Goal: Information Seeking & Learning: Learn about a topic

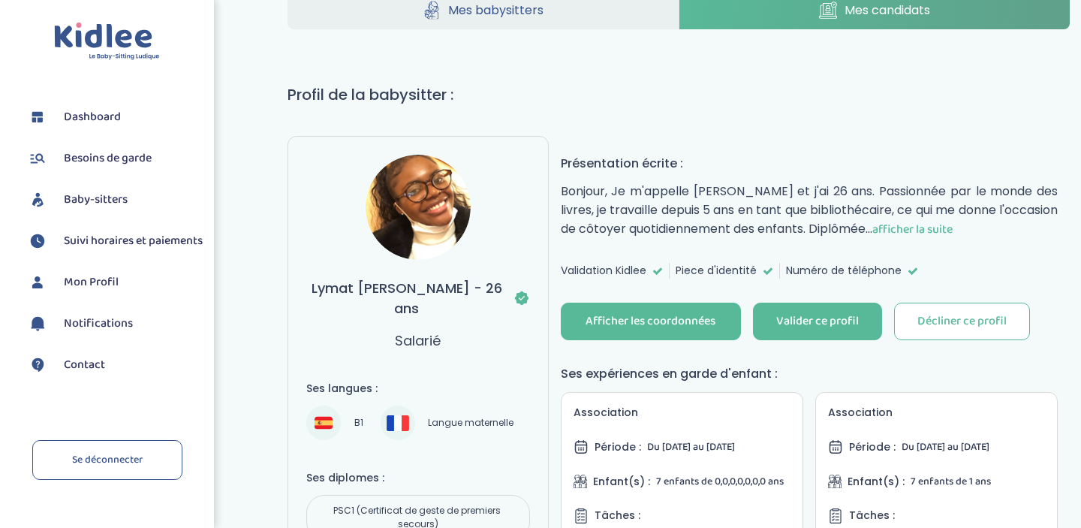
scroll to position [212, 0]
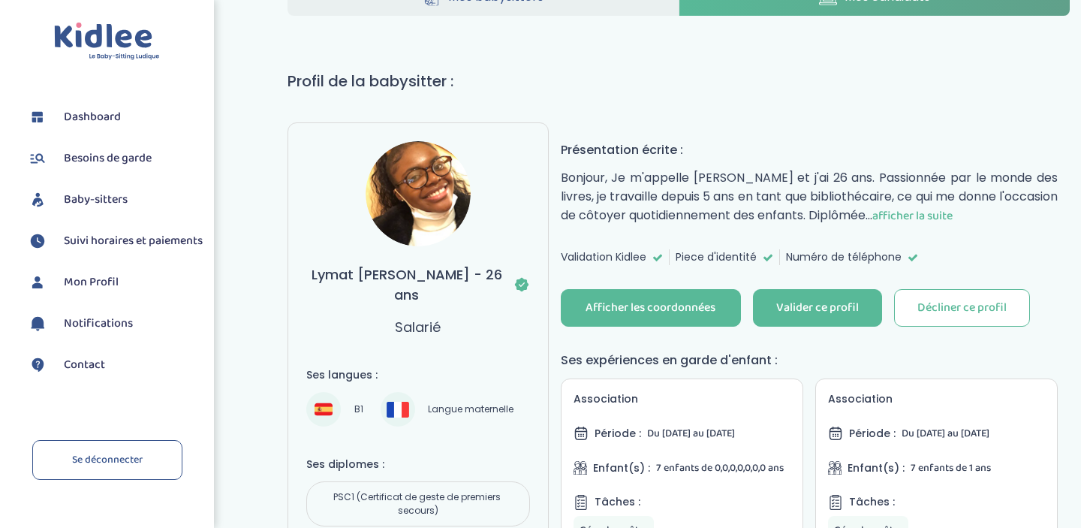
click at [953, 212] on span "afficher la suite" at bounding box center [912, 215] width 80 height 19
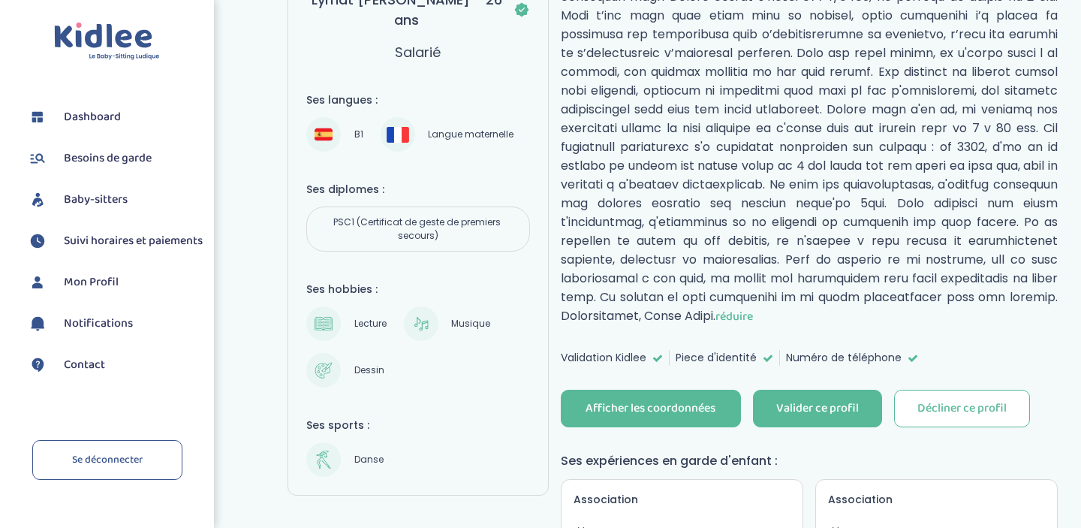
scroll to position [477, 0]
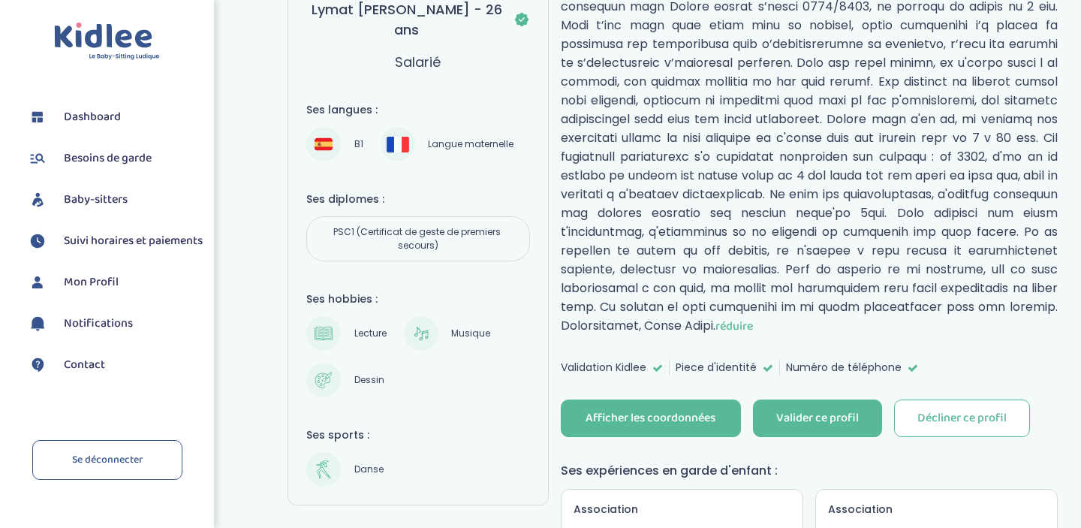
click at [489, 191] on h4 "Ses diplomes :" at bounding box center [417, 199] width 223 height 16
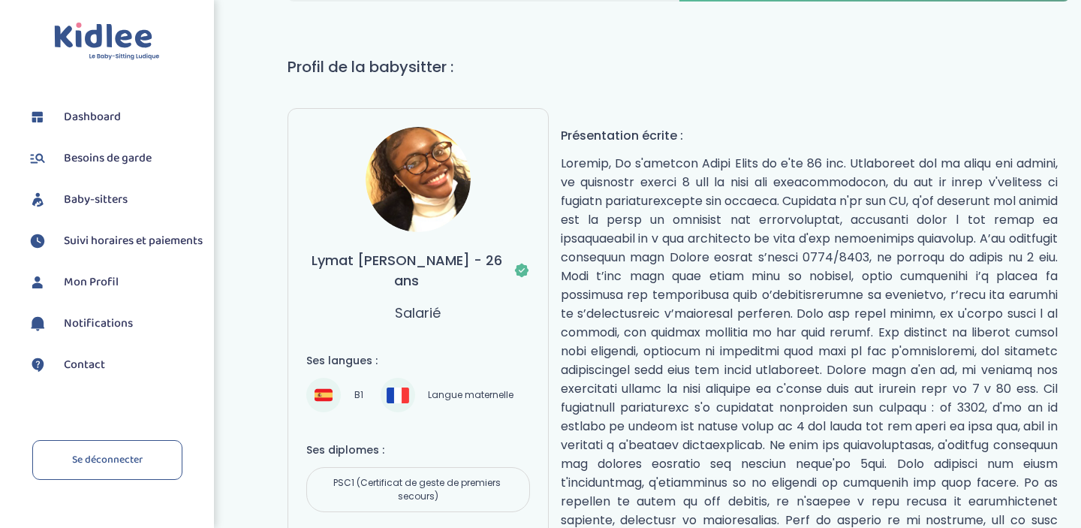
scroll to position [228, 0]
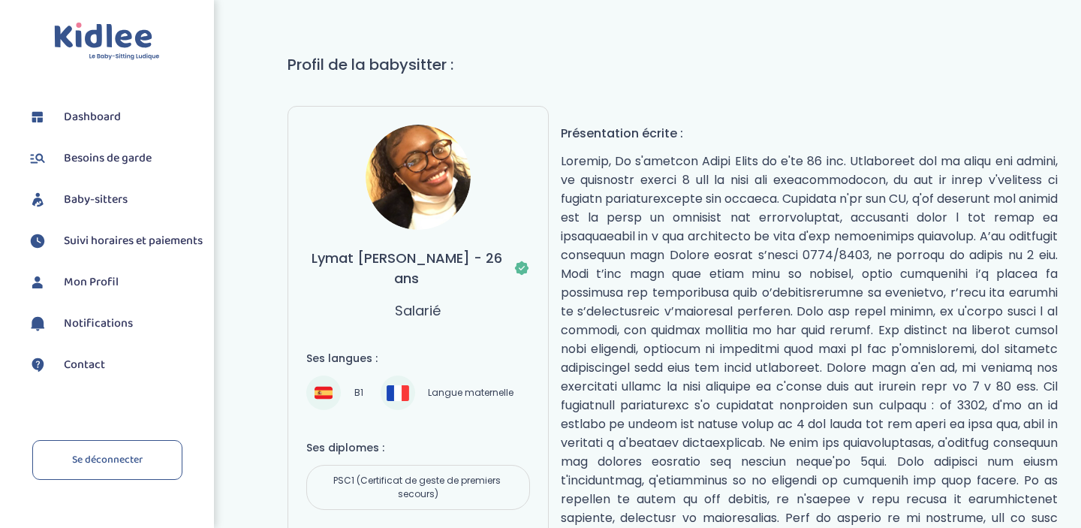
click at [428, 180] on img at bounding box center [418, 177] width 105 height 105
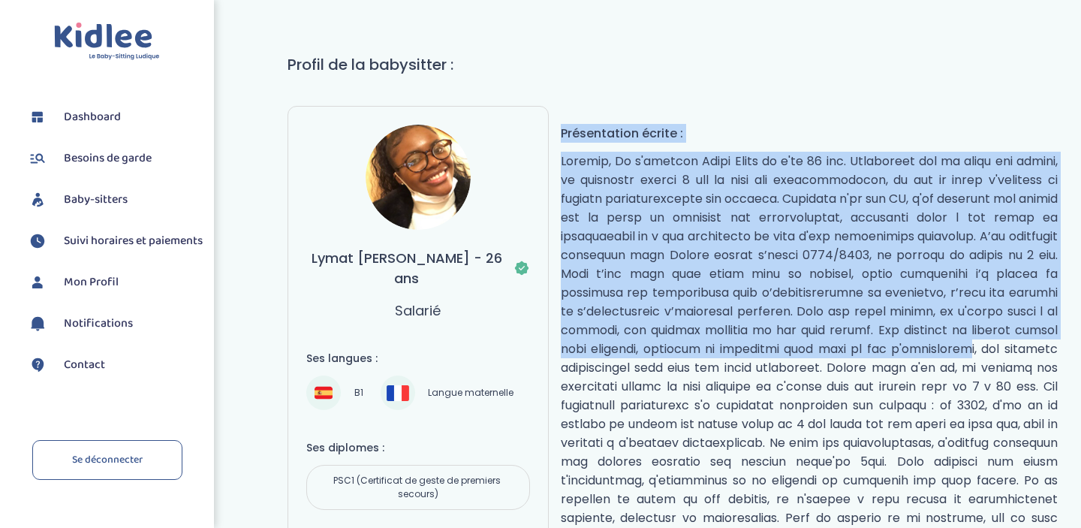
drag, startPoint x: 559, startPoint y: 123, endPoint x: 738, endPoint y: 363, distance: 298.8
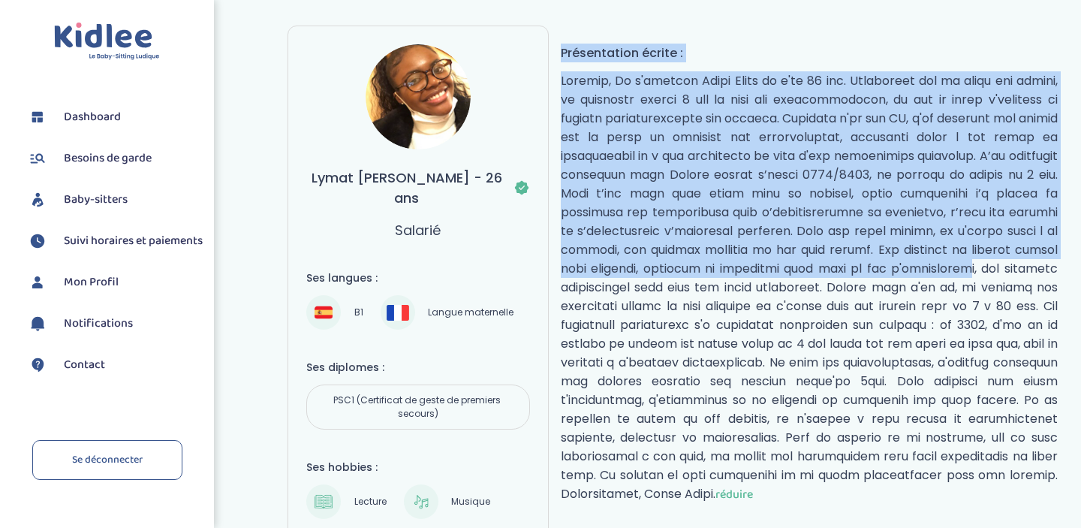
scroll to position [310, 0]
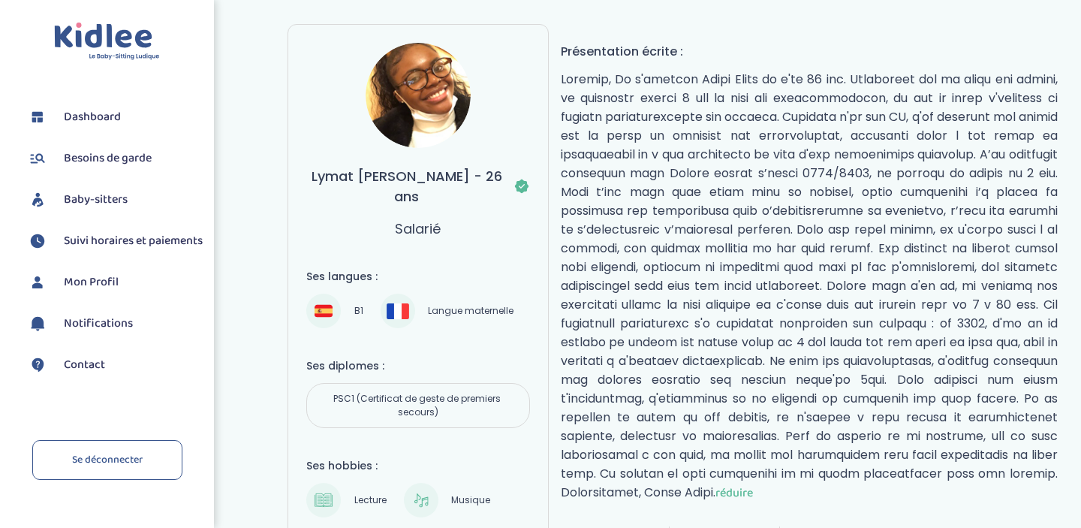
click at [738, 363] on p "réduire" at bounding box center [809, 286] width 497 height 432
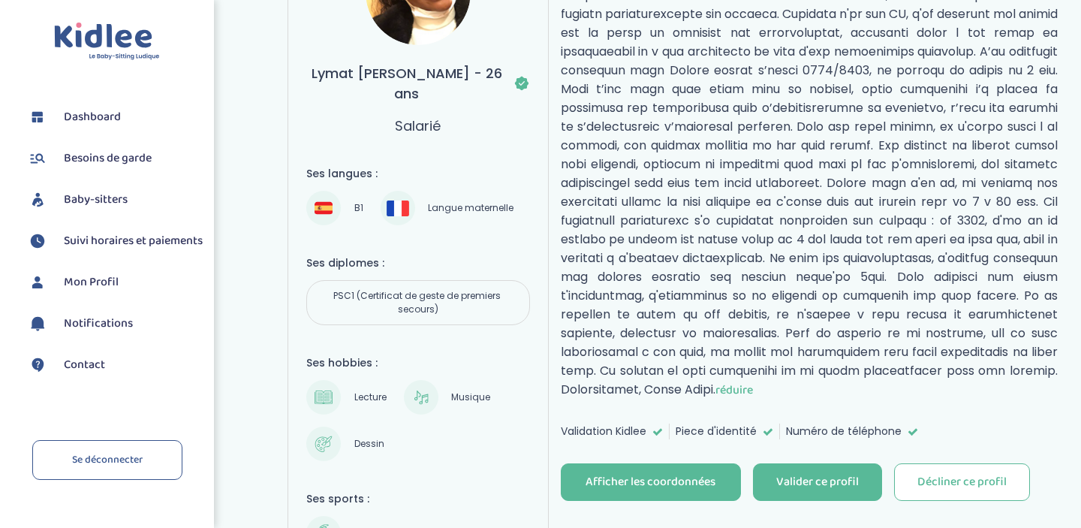
scroll to position [414, 0]
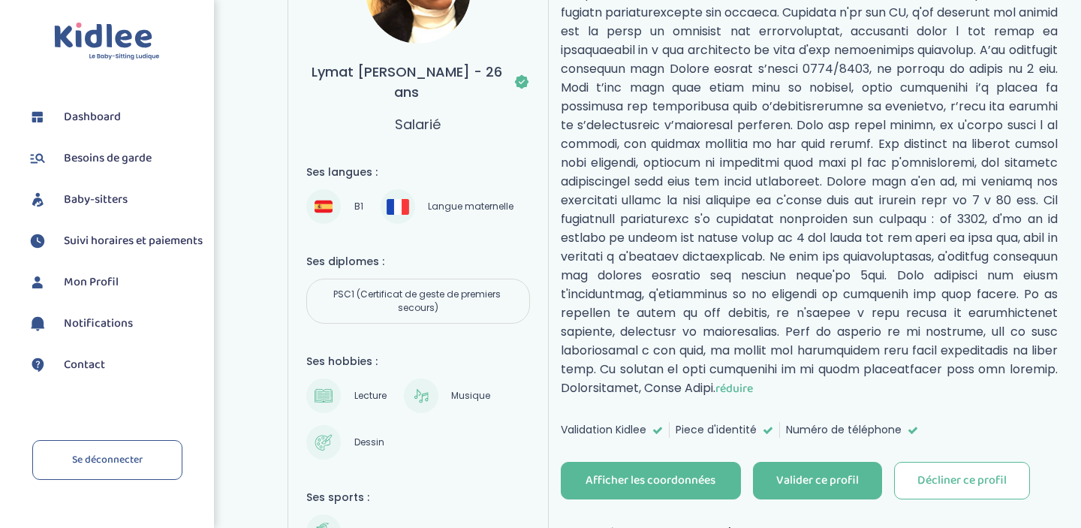
drag, startPoint x: 815, startPoint y: 411, endPoint x: 585, endPoint y: 32, distance: 443.3
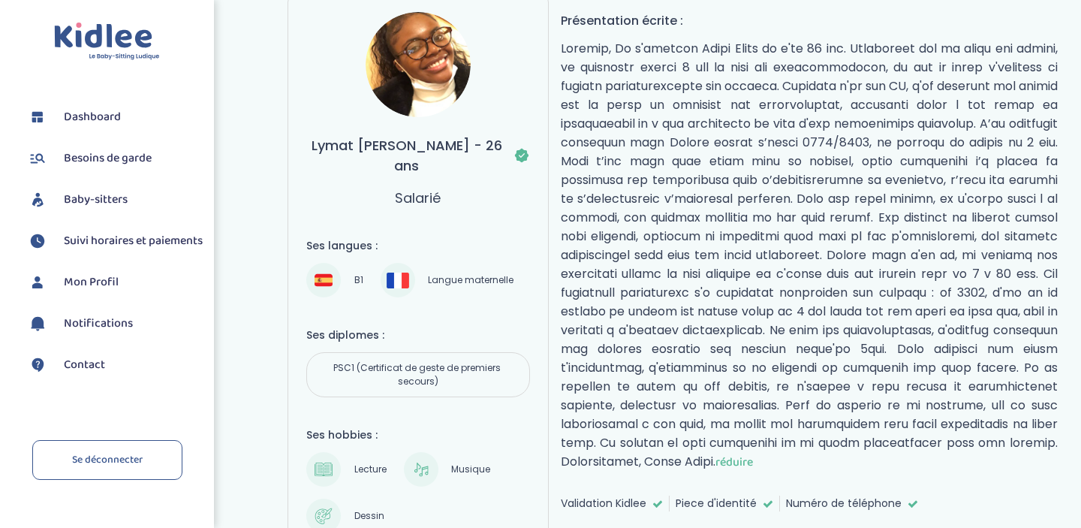
scroll to position [338, 0]
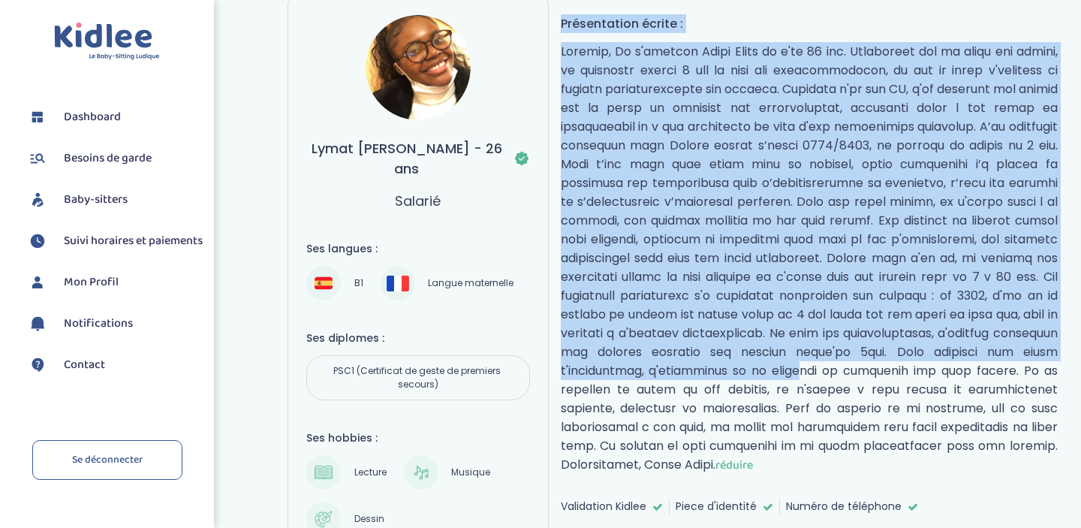
drag, startPoint x: 563, startPoint y: 23, endPoint x: 737, endPoint y: 383, distance: 400.3
click at [740, 378] on div "Présentation écrite : réduire" at bounding box center [809, 244] width 497 height 460
click at [738, 389] on p "réduire" at bounding box center [809, 258] width 497 height 432
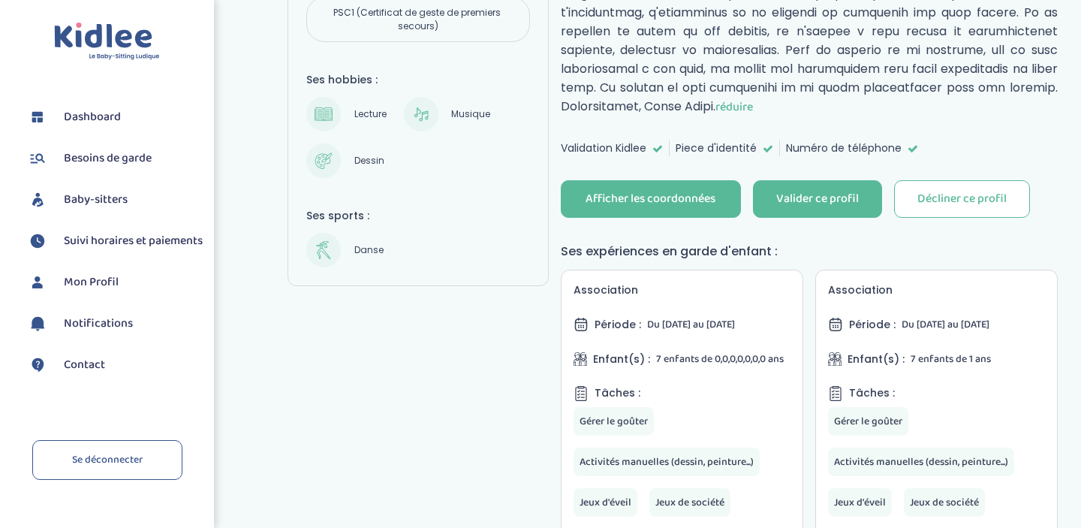
scroll to position [697, 0]
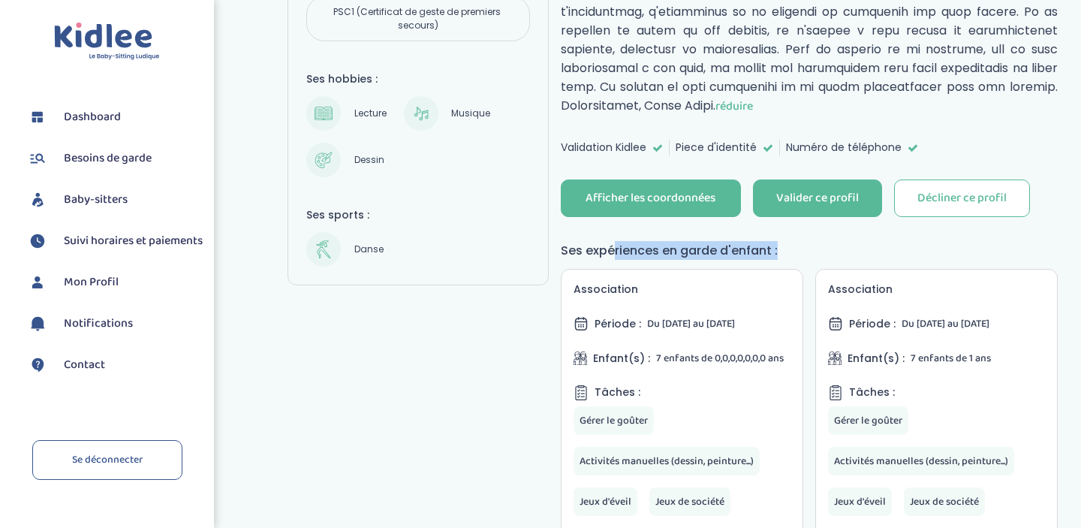
drag, startPoint x: 611, startPoint y: 259, endPoint x: 782, endPoint y: 264, distance: 170.5
click at [782, 260] on h4 "Ses expériences en garde d'enfant :" at bounding box center [809, 250] width 497 height 19
click at [790, 260] on h4 "Ses expériences en garde d'enfant :" at bounding box center [809, 250] width 497 height 19
drag, startPoint x: 649, startPoint y: 370, endPoint x: 770, endPoint y: 372, distance: 120.9
click at [770, 366] on div "Enfant(s) : 7 enfants de 0,0,0,0,0,0,0 ans" at bounding box center [682, 358] width 217 height 17
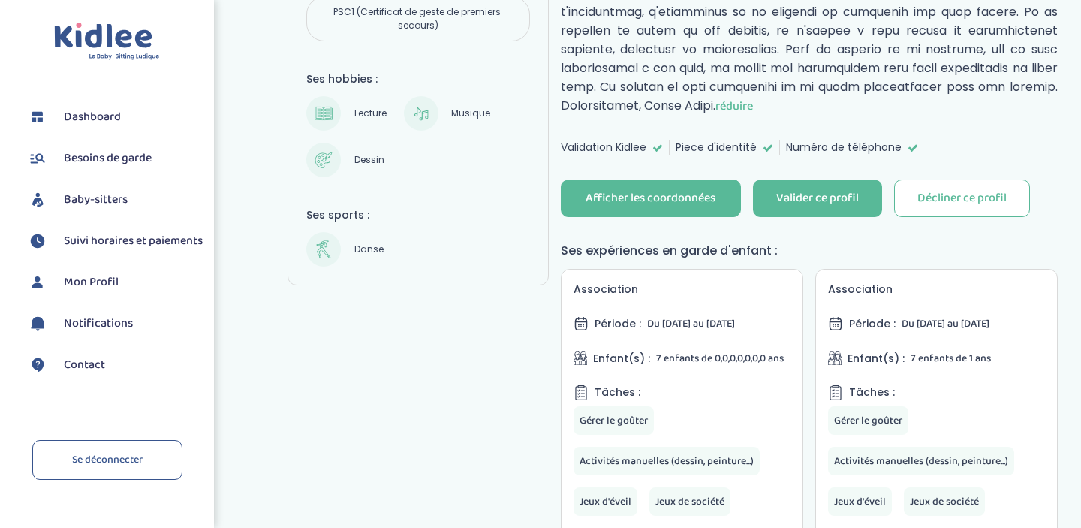
click at [906, 364] on div "Enfant(s) : 7 enfants de 1 ans" at bounding box center [936, 358] width 217 height 17
drag, startPoint x: 906, startPoint y: 365, endPoint x: 1004, endPoint y: 366, distance: 97.6
click at [1004, 366] on div "Enfant(s) : 7 enfants de 1 ans" at bounding box center [936, 358] width 217 height 17
click at [953, 360] on div "Association Période : Du [DATE] au [DATE] Enfant(s) : 7 enfants de 1 ans Tâches…" at bounding box center [936, 419] width 243 height 300
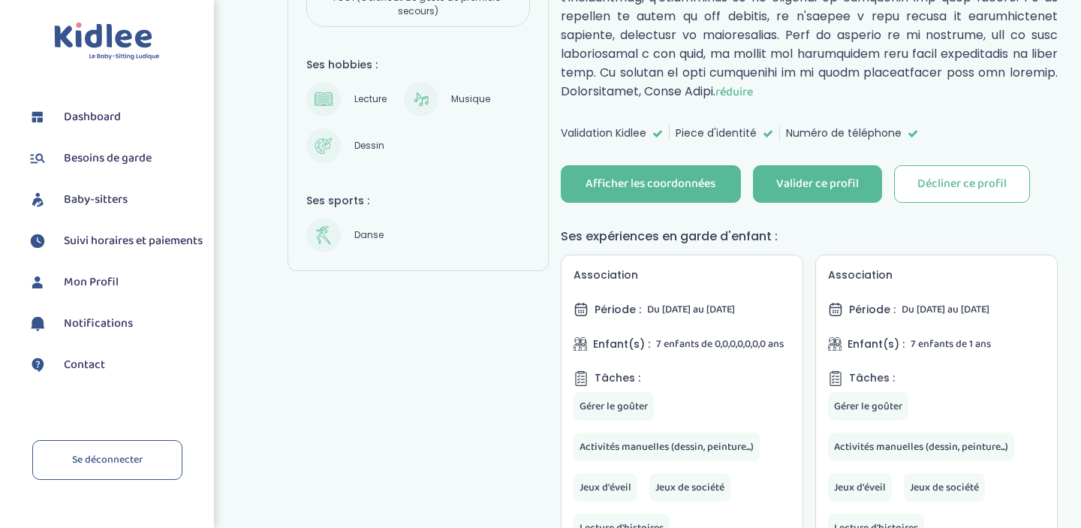
scroll to position [715, 0]
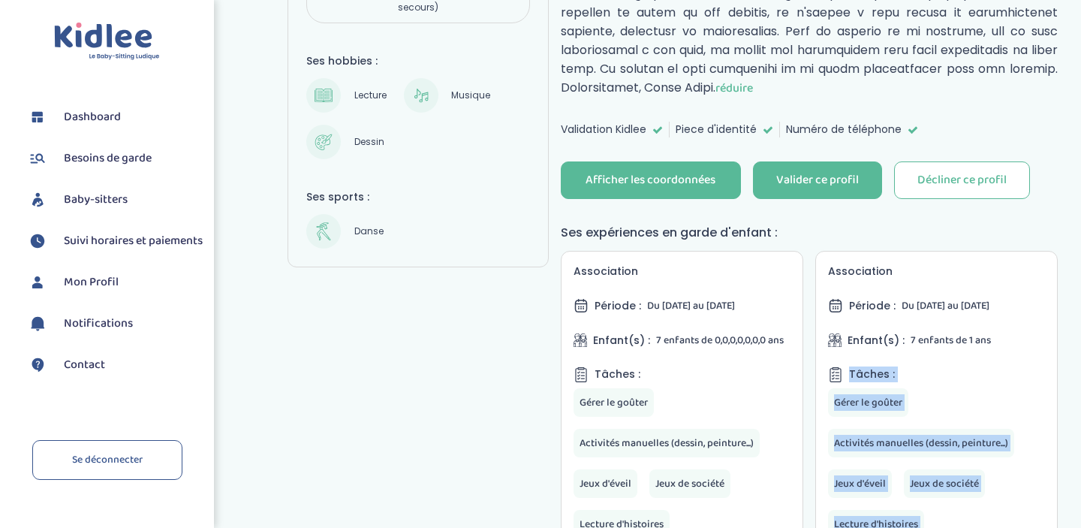
drag, startPoint x: 1000, startPoint y: 356, endPoint x: 814, endPoint y: 309, distance: 192.1
click at [814, 309] on div "Association Période : Du [DATE] au [DATE] Enfant(s) : 7 enfants de 0,0,0,0,0,0,…" at bounding box center [809, 537] width 497 height 572
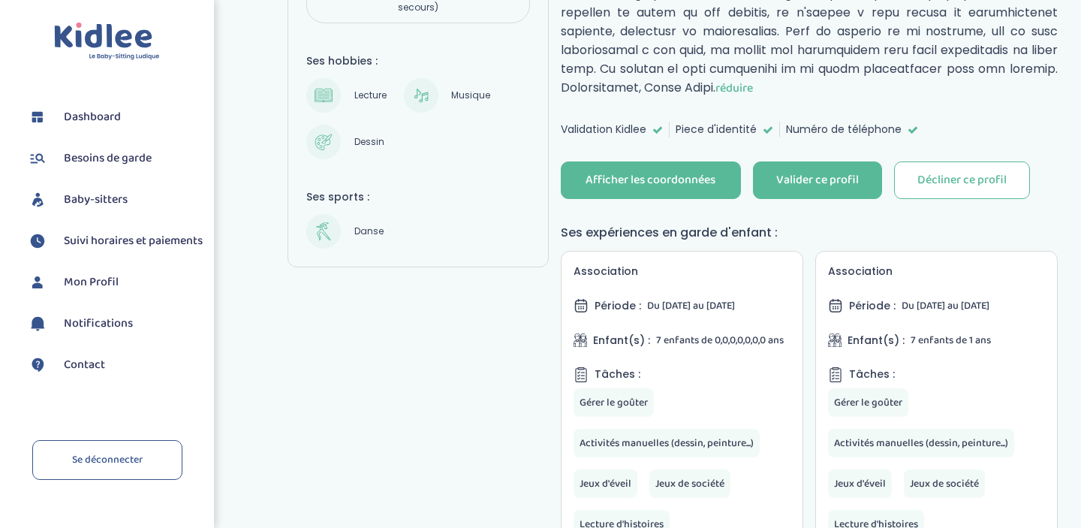
click at [788, 266] on div "Association Période : Du [DATE] au [DATE] Enfant(s) : 7 enfants de 0,0,0,0,0,0,…" at bounding box center [682, 401] width 243 height 300
drag, startPoint x: 788, startPoint y: 266, endPoint x: 815, endPoint y: 381, distance: 118.0
click at [815, 381] on div "Association Période : Du [DATE] au [DATE] Enfant(s) : 7 enfants de 0,0,0,0,0,0,…" at bounding box center [809, 537] width 497 height 572
click at [505, 384] on div "[PERSON_NAME] [PERSON_NAME] - 26 ans Salarié Ses langues : B1 Langue maternelle…" at bounding box center [679, 521] width 782 height 1804
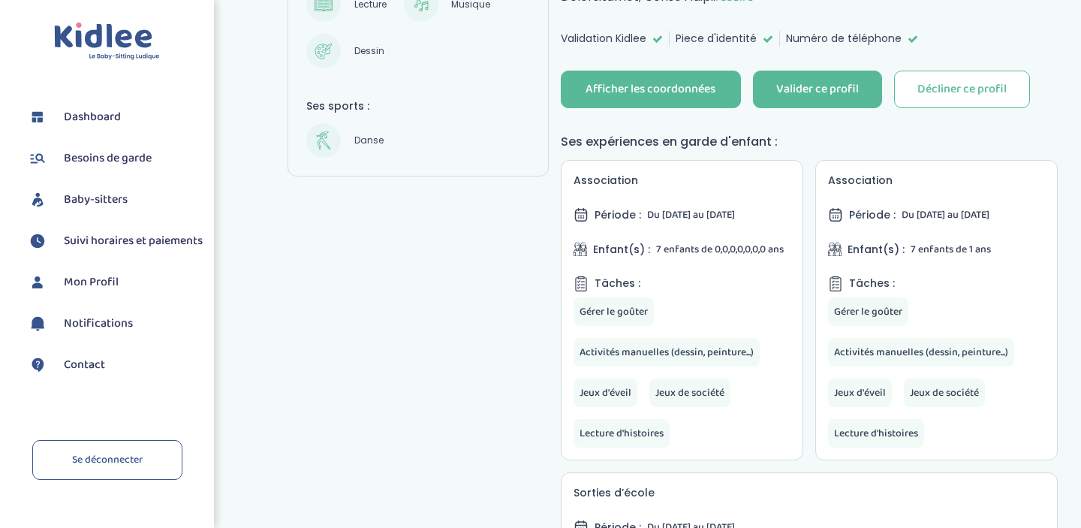
scroll to position [857, 0]
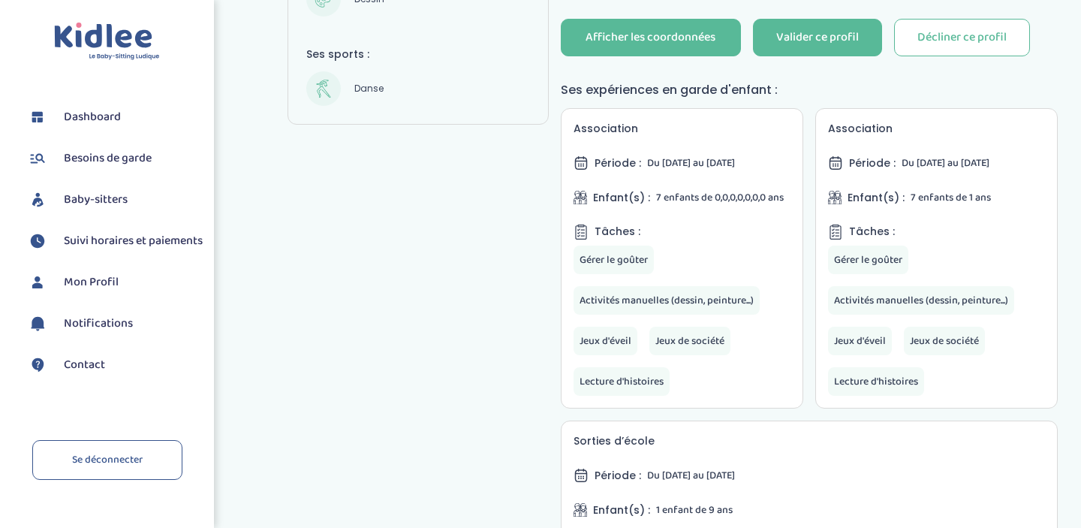
drag, startPoint x: 653, startPoint y: 176, endPoint x: 794, endPoint y: 176, distance: 141.1
click at [794, 176] on div "Association Période : Du [DATE] au [DATE] Enfant(s) : 7 enfants de 0,0,0,0,0,0,…" at bounding box center [682, 258] width 243 height 300
click at [788, 171] on div "Période : Du [DATE] au [DATE]" at bounding box center [682, 163] width 217 height 17
drag, startPoint x: 663, startPoint y: 218, endPoint x: 758, endPoint y: 218, distance: 94.6
click at [758, 206] on span "7 enfants de 0,0,0,0,0,0,0 ans" at bounding box center [720, 197] width 128 height 17
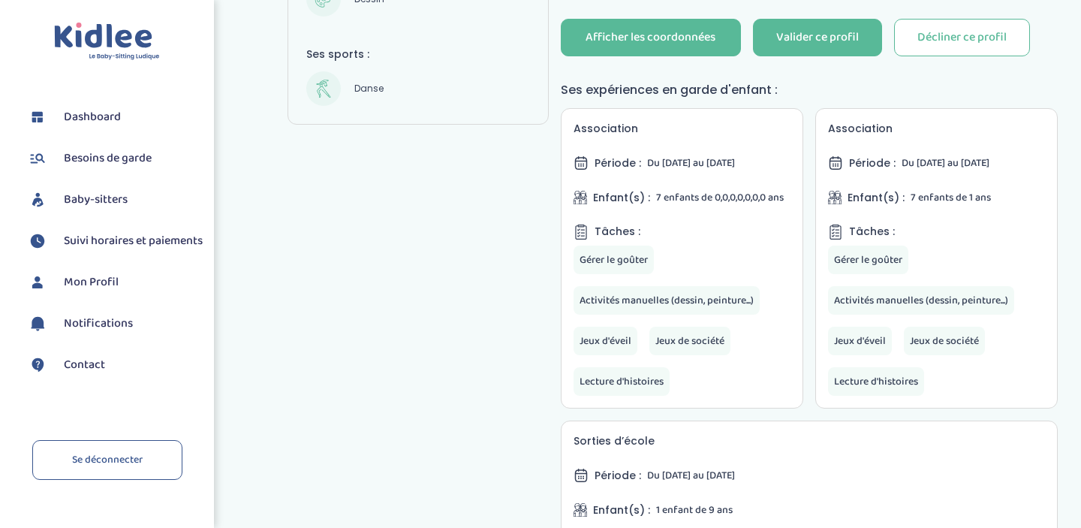
drag, startPoint x: 789, startPoint y: 209, endPoint x: 536, endPoint y: 209, distance: 253.0
click at [536, 209] on div "[PERSON_NAME] [PERSON_NAME] - 26 ans Salarié Ses langues : B1 Langue maternelle…" at bounding box center [679, 379] width 782 height 1804
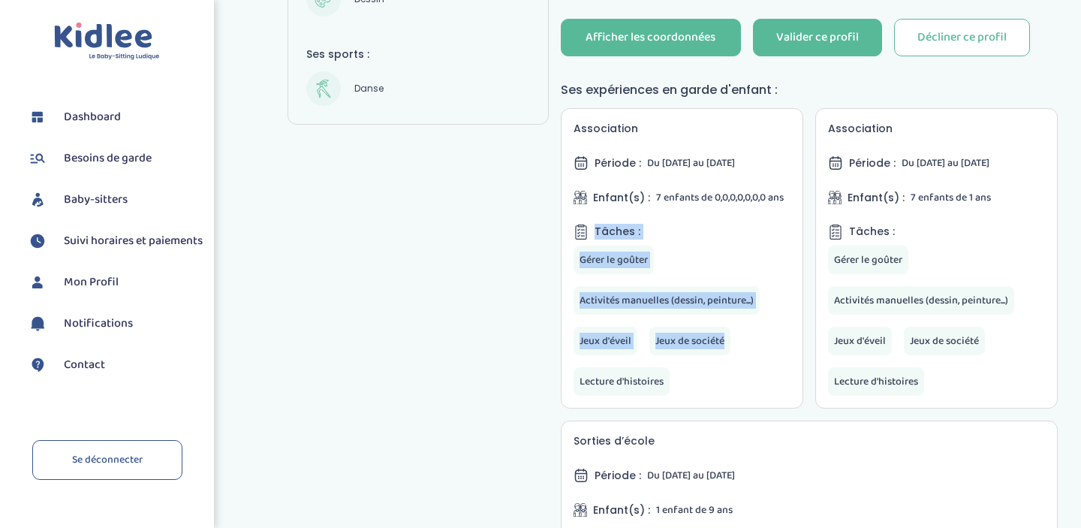
drag, startPoint x: 536, startPoint y: 209, endPoint x: 686, endPoint y: 427, distance: 264.5
click at [686, 427] on div "[PERSON_NAME] [PERSON_NAME] - 26 ans Salarié Ses langues : B1 Langue maternelle…" at bounding box center [679, 379] width 782 height 1804
click at [676, 408] on div "Association Période : Du [DATE] au [DATE] Enfant(s) : 7 enfants de 0,0,0,0,0,0,…" at bounding box center [682, 258] width 243 height 300
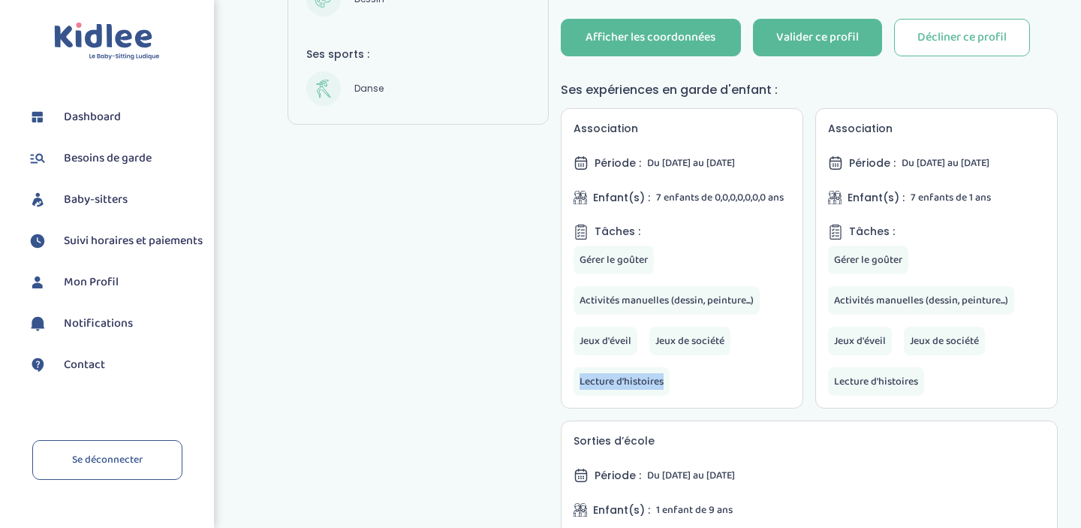
drag, startPoint x: 676, startPoint y: 417, endPoint x: 665, endPoint y: 399, distance: 21.5
click at [665, 399] on div "Association Période : Du [DATE] au [DATE] Enfant(s) : 7 enfants de 0,0,0,0,0,0,…" at bounding box center [682, 258] width 243 height 300
click at [479, 426] on div "[PERSON_NAME] [PERSON_NAME] - 26 ans Salarié Ses langues : B1 Langue maternelle…" at bounding box center [679, 379] width 782 height 1804
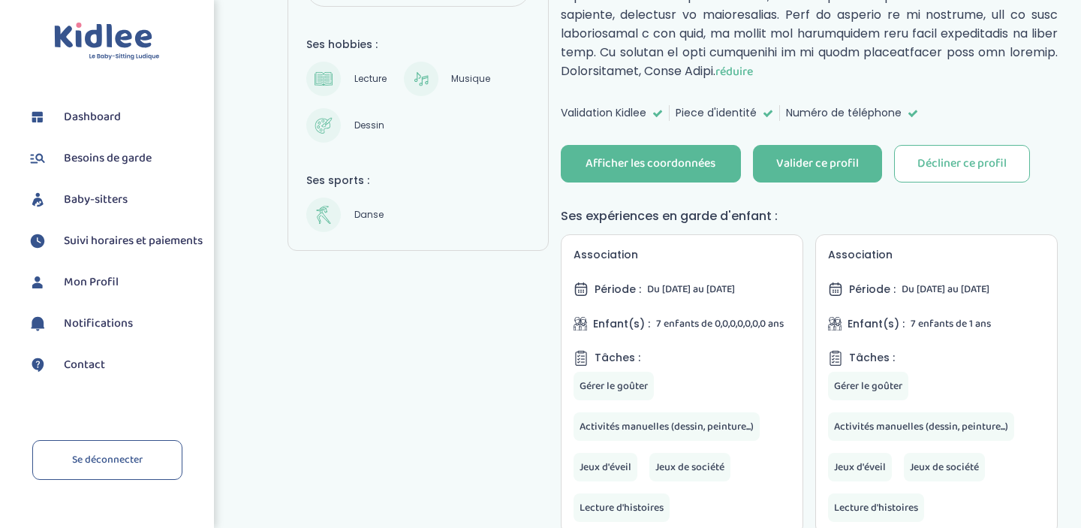
scroll to position [696, 0]
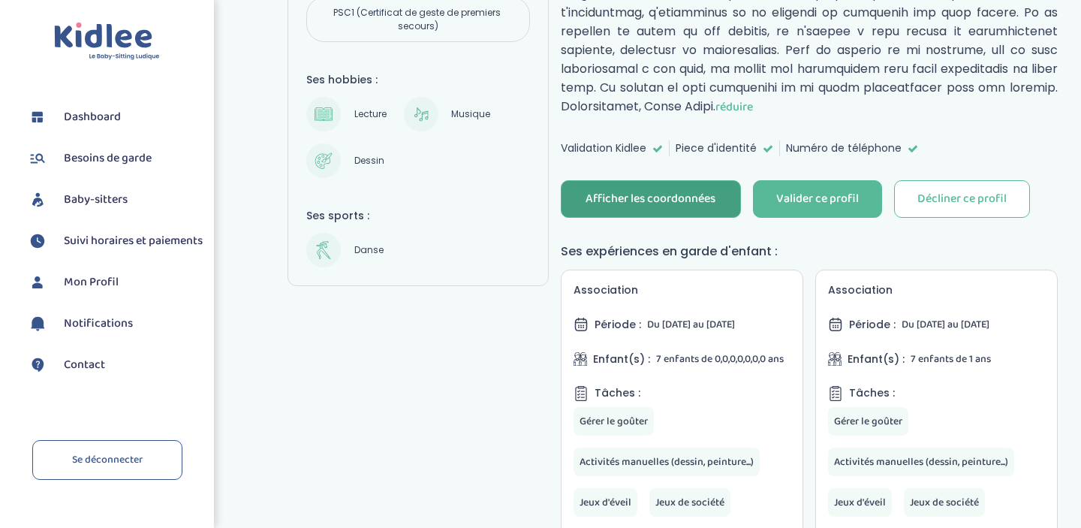
click at [691, 208] on div "Afficher les coordonnées" at bounding box center [651, 199] width 130 height 17
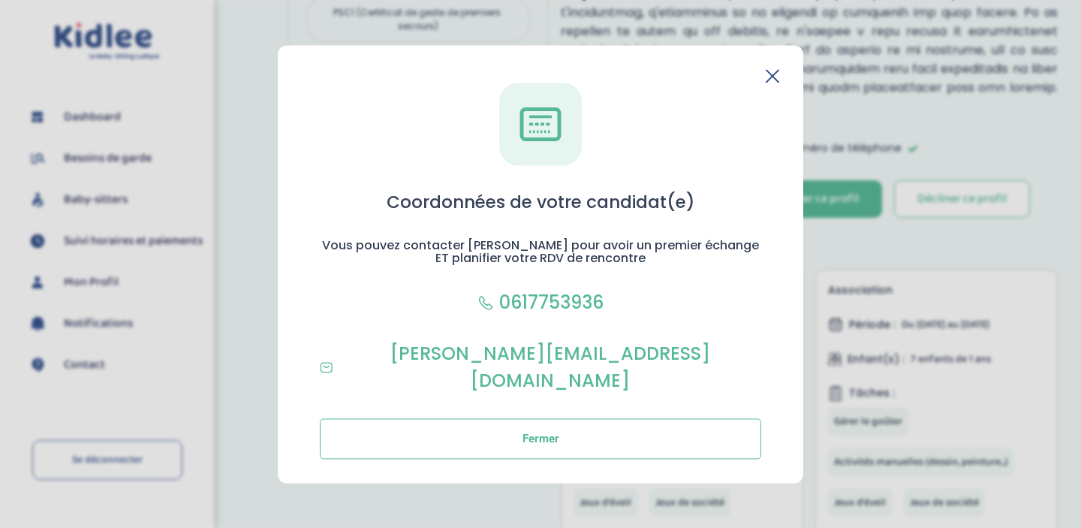
click at [770, 82] on icon at bounding box center [773, 76] width 12 height 12
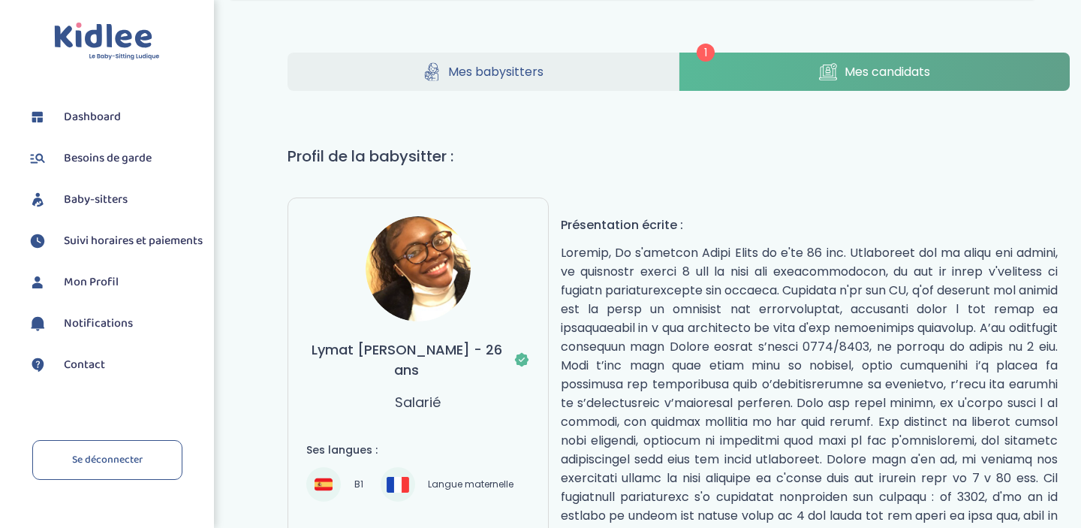
scroll to position [0, 0]
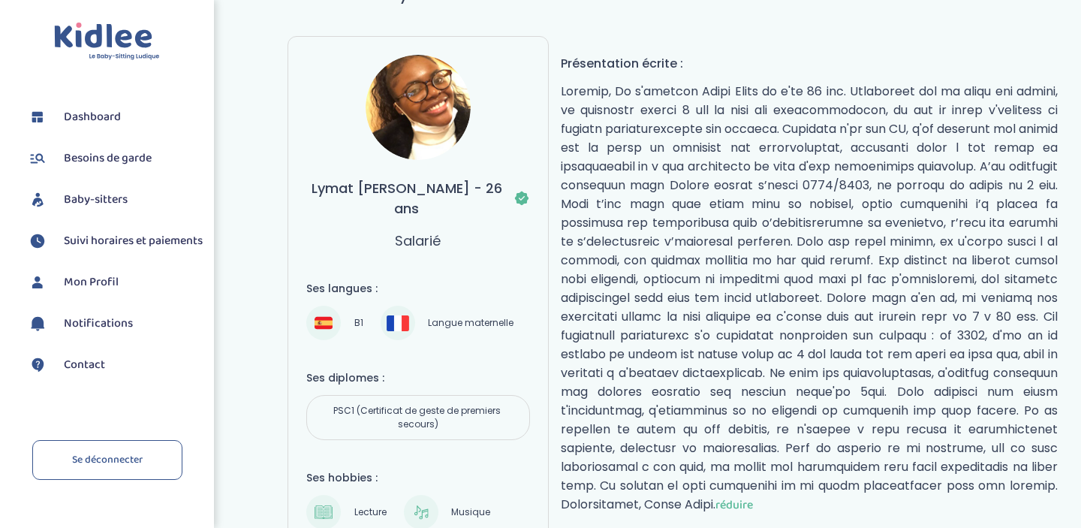
drag, startPoint x: 563, startPoint y: 363, endPoint x: 817, endPoint y: 573, distance: 329.1
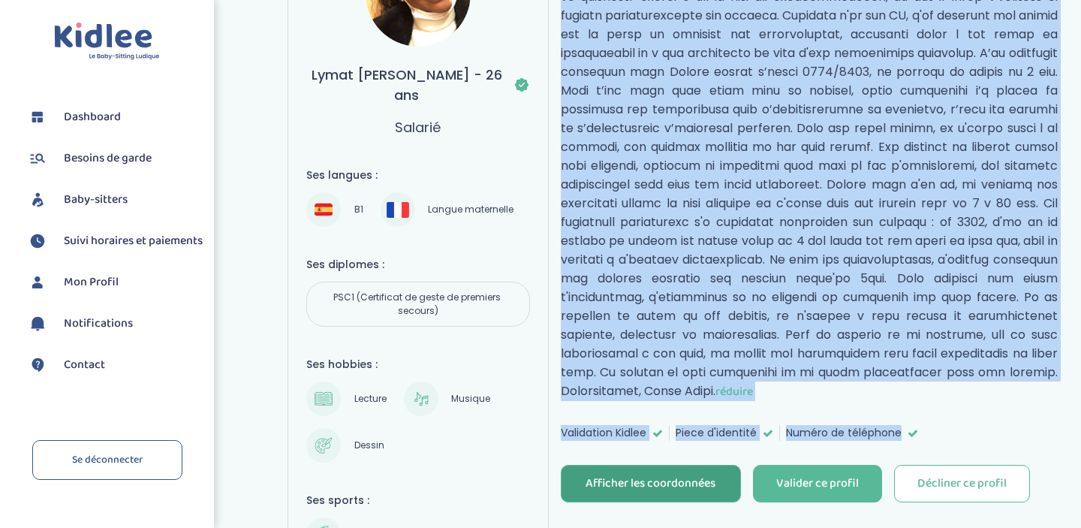
scroll to position [420, 0]
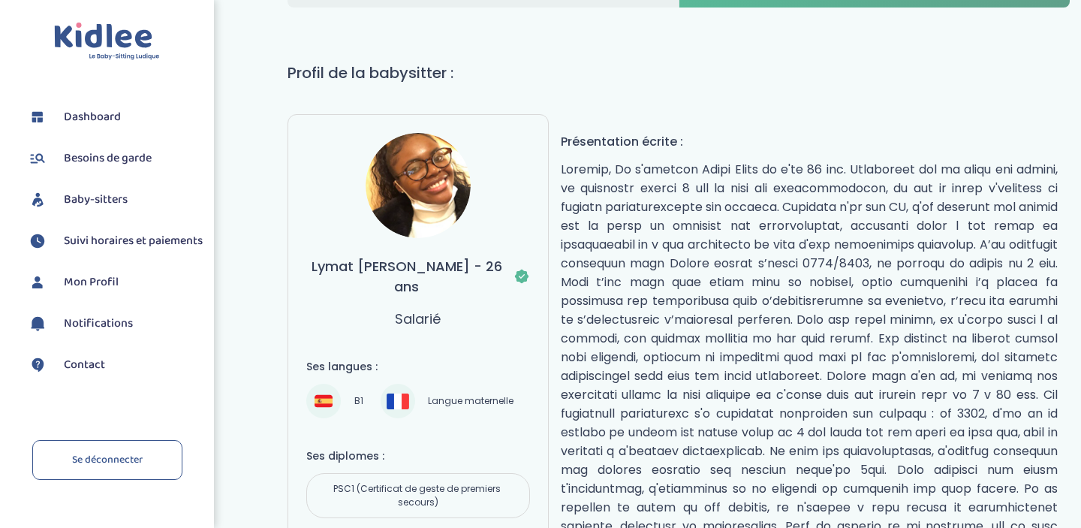
scroll to position [218, 0]
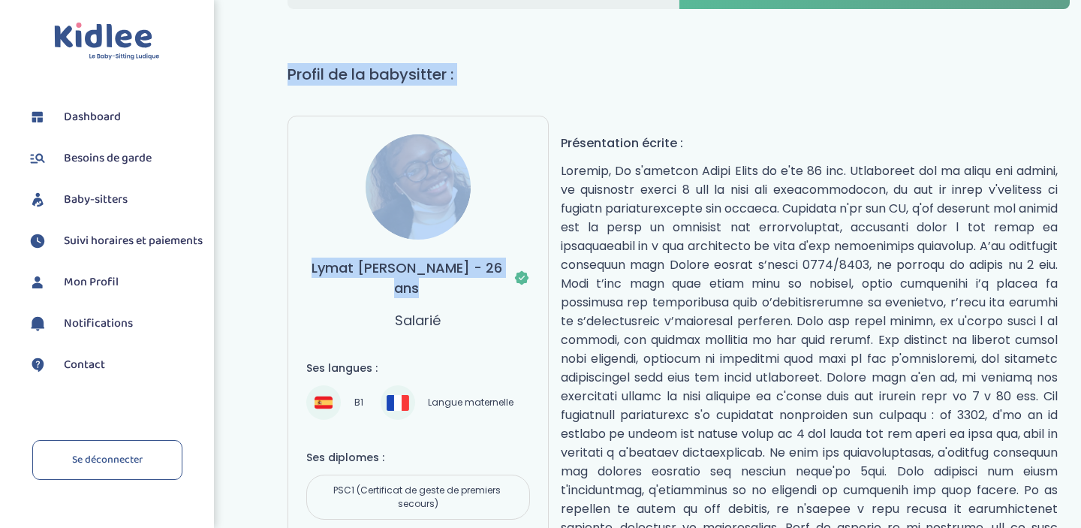
drag, startPoint x: 940, startPoint y: 439, endPoint x: 252, endPoint y: 62, distance: 784.9
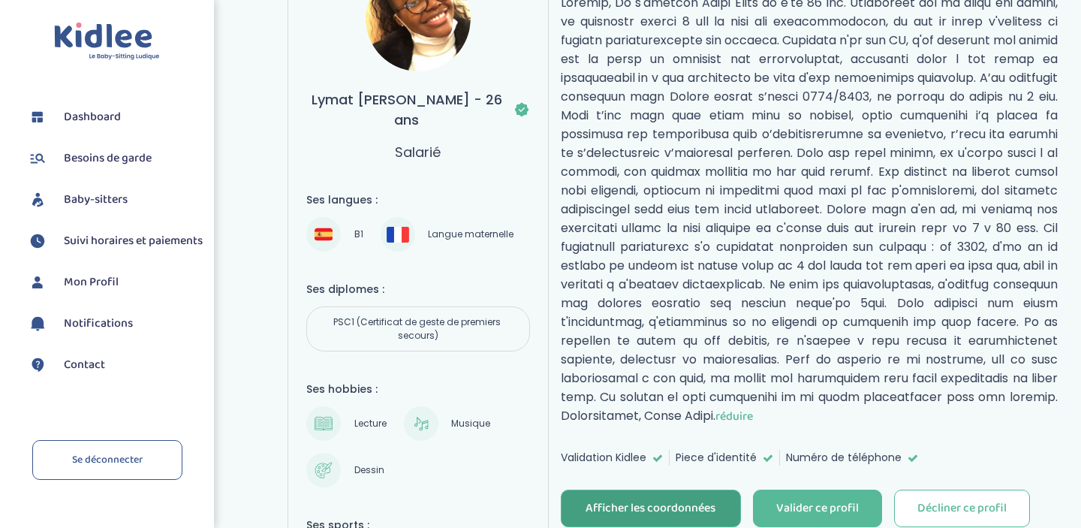
scroll to position [449, 0]
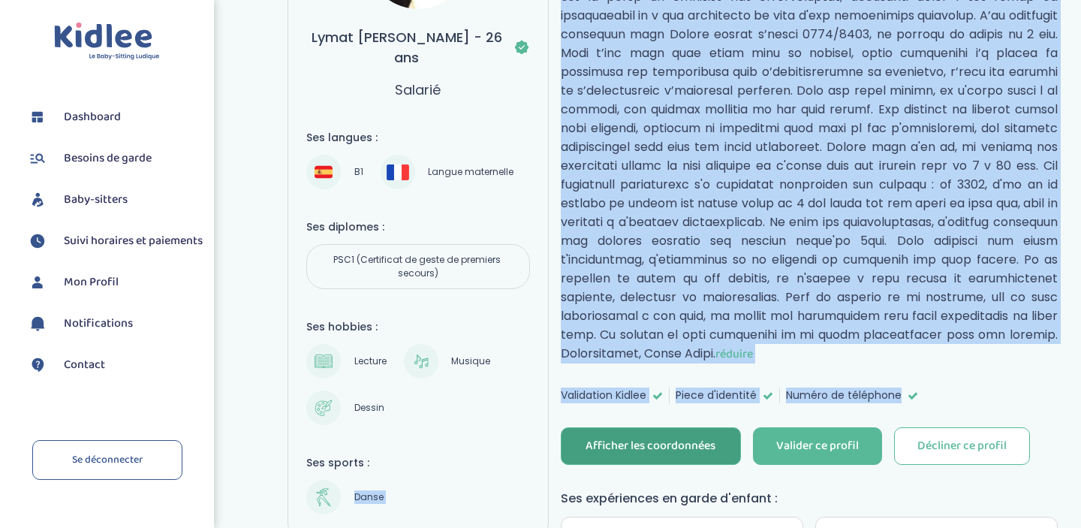
drag, startPoint x: 299, startPoint y: 55, endPoint x: 1031, endPoint y: 474, distance: 843.4
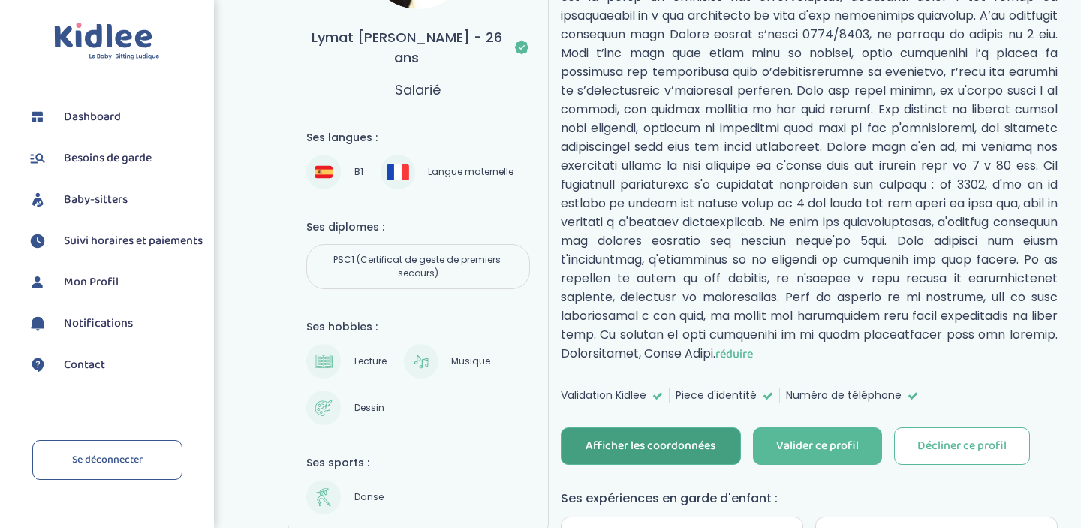
click at [1023, 403] on div "Validation Kidlee Piece d'identité Numéro de téléphone" at bounding box center [809, 395] width 497 height 16
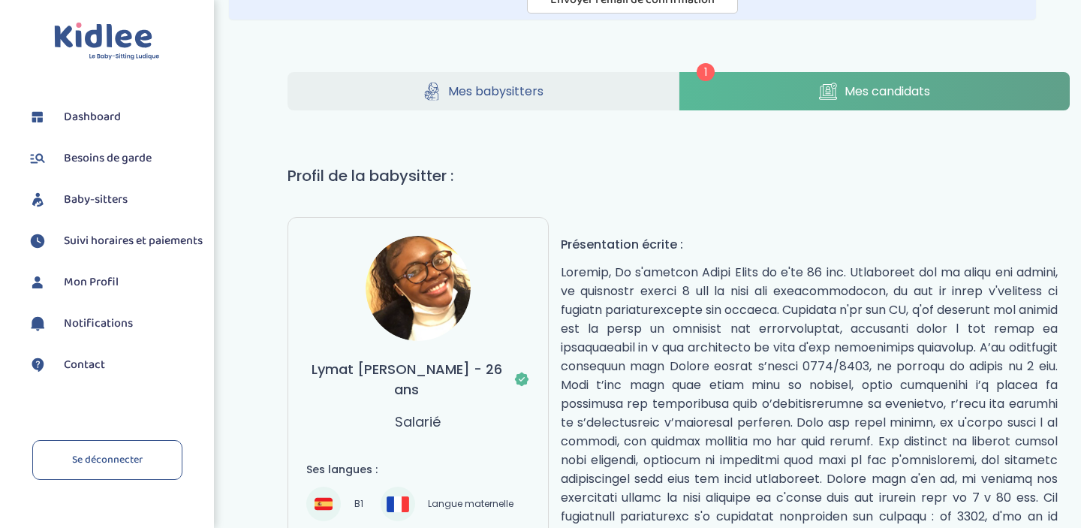
scroll to position [0, 0]
